Goal: Entertainment & Leisure: Consume media (video, audio)

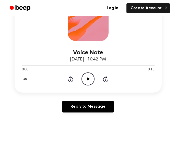
scroll to position [76, 0]
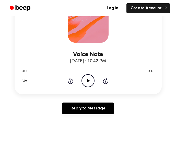
click at [89, 87] on icon "Play Audio" at bounding box center [87, 80] width 13 height 13
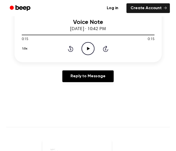
scroll to position [110, 0]
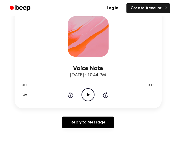
scroll to position [66, 0]
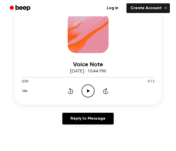
click at [86, 98] on icon "Play Audio" at bounding box center [87, 91] width 13 height 13
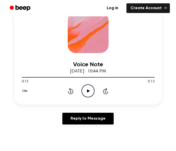
click at [88, 98] on icon "Play Audio" at bounding box center [87, 91] width 13 height 13
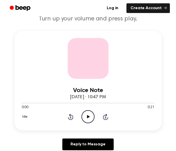
scroll to position [42, 0]
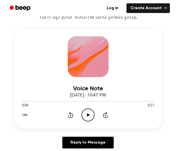
click at [83, 122] on icon "Play Audio" at bounding box center [87, 115] width 13 height 13
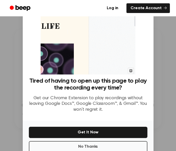
scroll to position [35, 0]
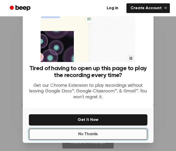
click at [63, 135] on button "No Thanks" at bounding box center [88, 134] width 118 height 11
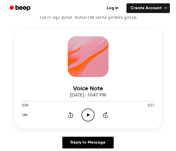
click at [82, 122] on icon "Play Audio" at bounding box center [87, 115] width 13 height 13
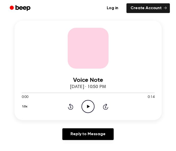
scroll to position [59, 0]
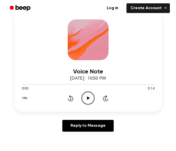
click at [89, 105] on icon "Play Audio" at bounding box center [87, 98] width 13 height 13
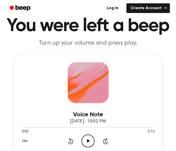
scroll to position [18, 0]
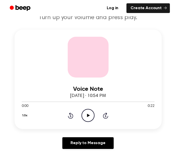
scroll to position [45, 0]
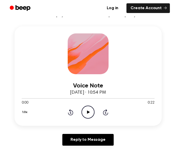
click at [93, 119] on icon "Play Audio" at bounding box center [87, 112] width 13 height 13
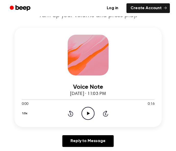
scroll to position [60, 0]
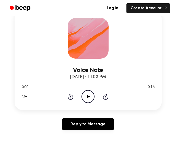
click at [83, 103] on circle at bounding box center [88, 96] width 13 height 13
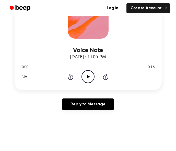
scroll to position [83, 0]
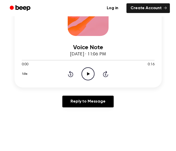
click at [83, 80] on icon "Play Audio" at bounding box center [87, 73] width 13 height 13
